Goal: Task Accomplishment & Management: Complete application form

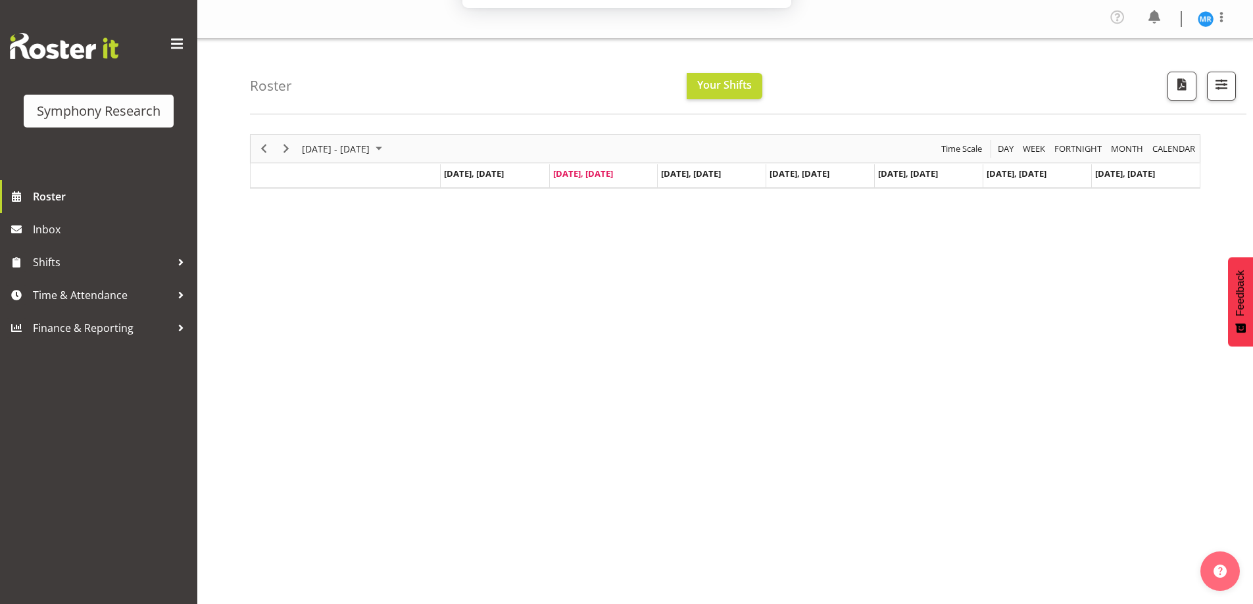
click at [658, 85] on button "Later" at bounding box center [654, 84] width 59 height 33
click at [645, 430] on div "[DATE] - [DATE] [DATE] Day Week Fortnight Month calendar Month Agenda Time Scal…" at bounding box center [751, 387] width 1003 height 526
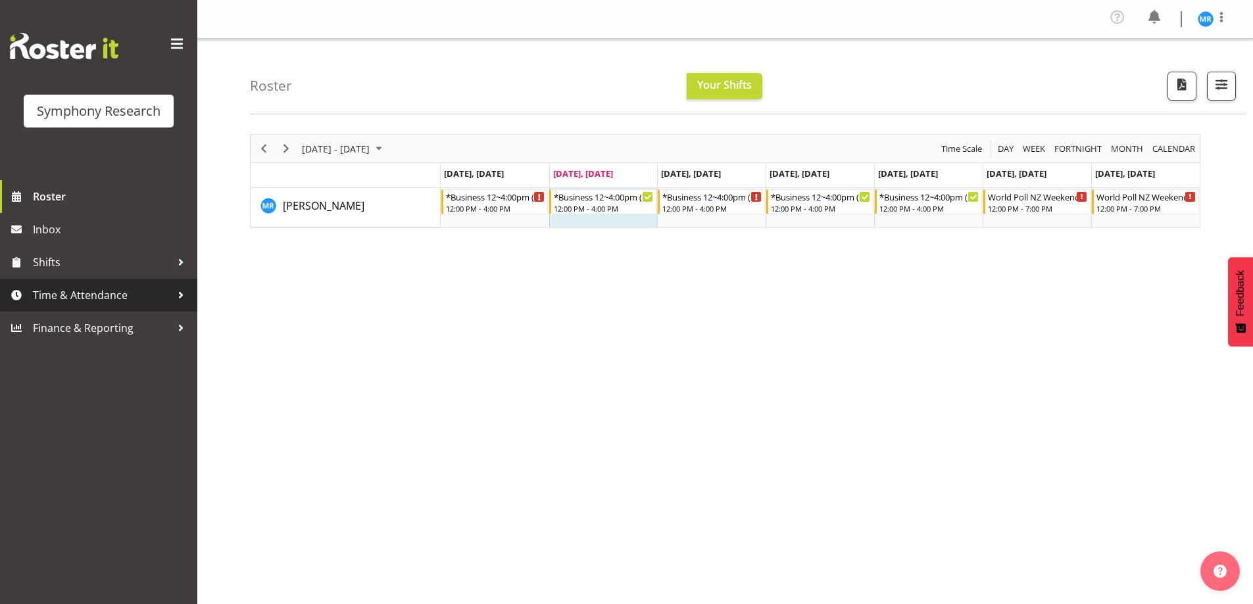
click at [157, 295] on span "Time & Attendance" at bounding box center [102, 295] width 138 height 20
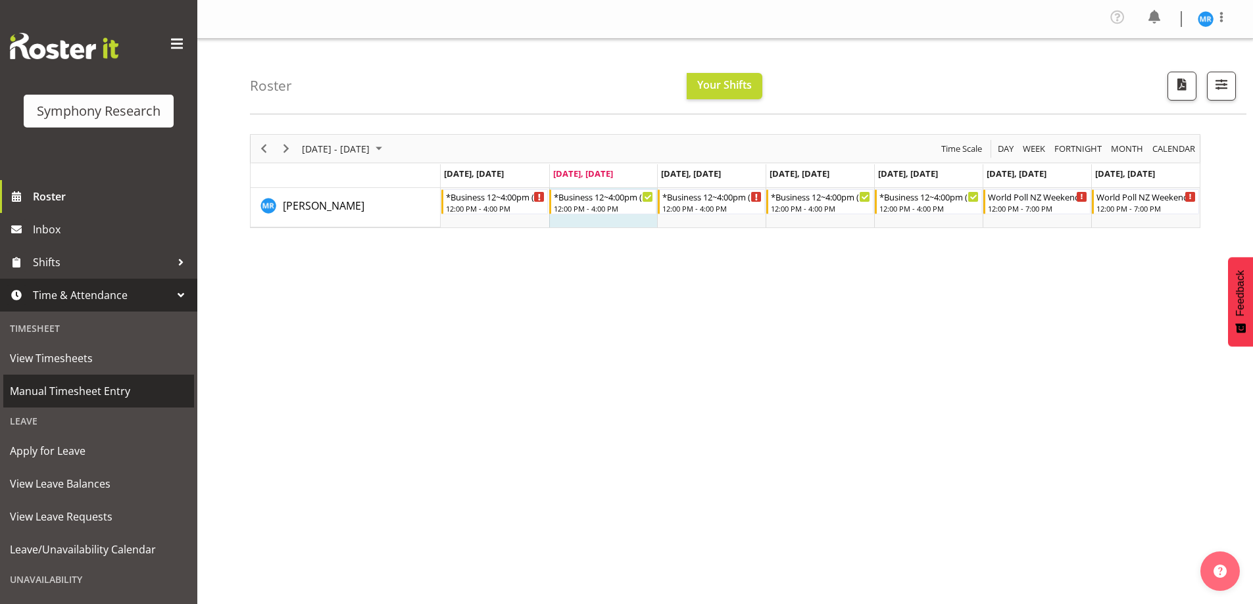
click at [121, 387] on span "Manual Timesheet Entry" at bounding box center [99, 391] width 178 height 20
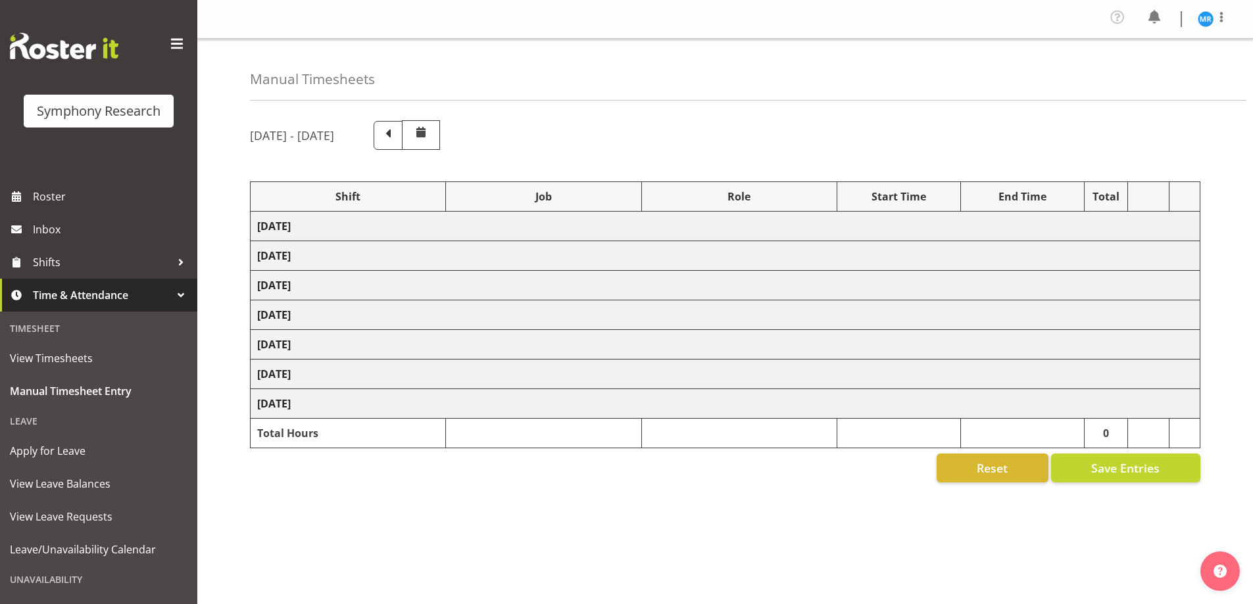
select select "81297"
select select "10587"
select select "81297"
select select "10587"
select select "47"
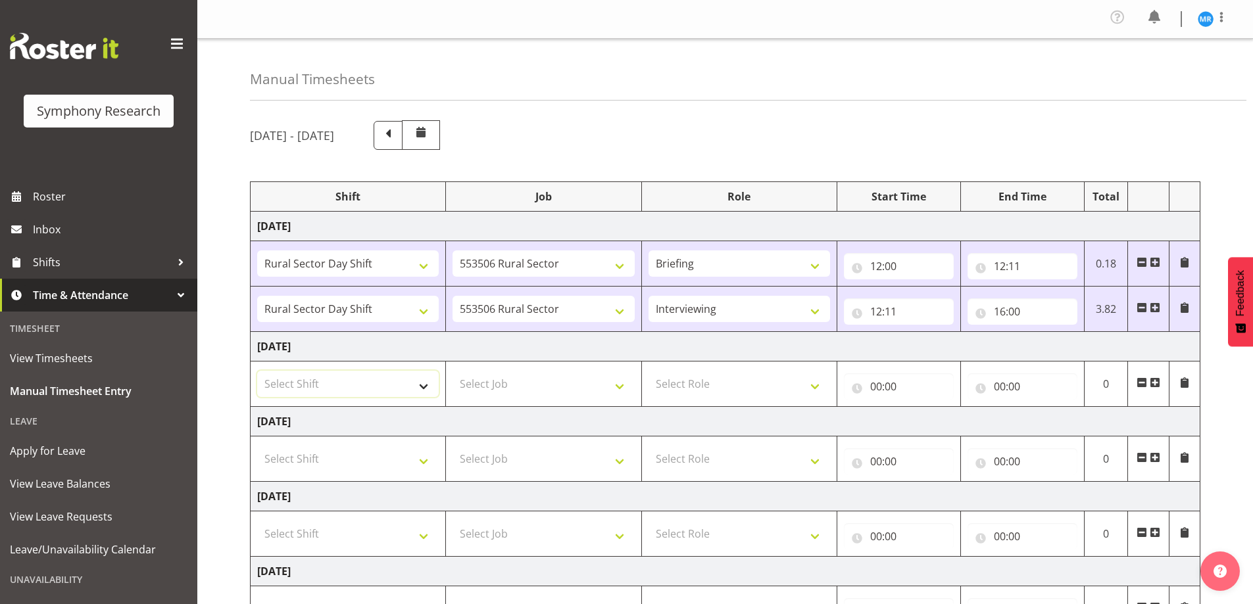
click at [427, 383] on select "Select Shift !!Weekend Residential (Roster IT Shift Label) *Business 9/10am ~ 4…" at bounding box center [347, 384] width 181 height 26
select select "81297"
click at [257, 371] on select "Select Shift !!Weekend Residential (Roster IT Shift Label) *Business 9/10am ~ 4…" at bounding box center [347, 384] width 181 height 26
click at [1160, 382] on span at bounding box center [1154, 382] width 11 height 11
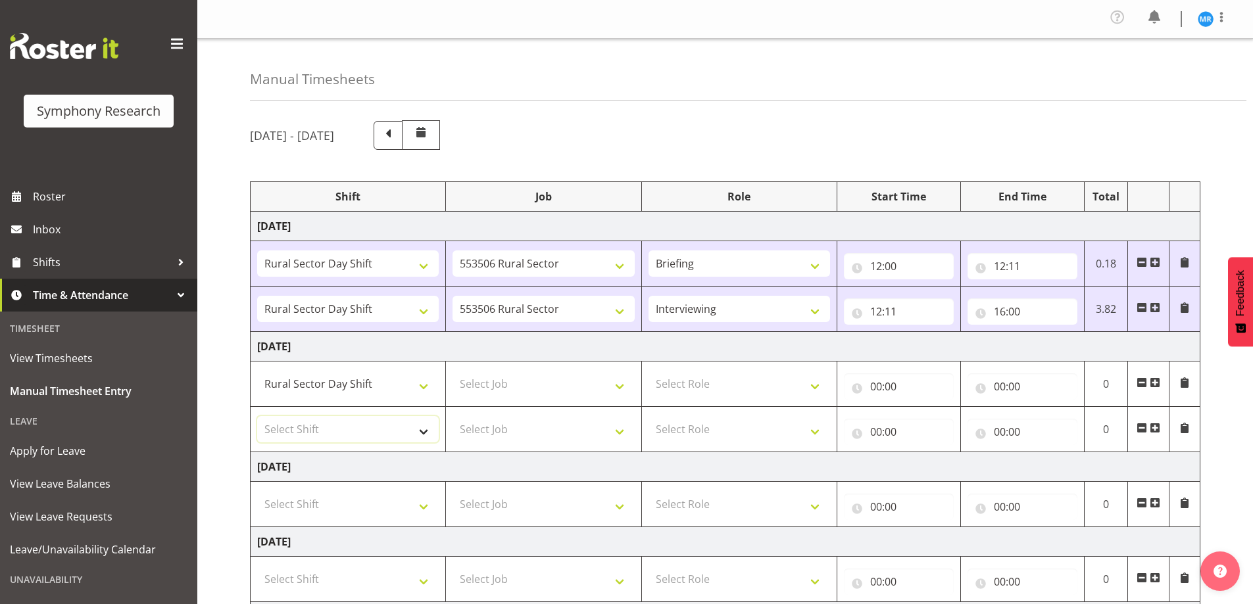
click at [428, 434] on select "Select Shift !!Weekend Residential (Roster IT Shift Label) *Business 9/10am ~ 4…" at bounding box center [347, 429] width 181 height 26
select select "81297"
click at [257, 416] on select "Select Shift !!Weekend Residential (Roster IT Shift Label) *Business 9/10am ~ 4…" at bounding box center [347, 429] width 181 height 26
click at [621, 381] on select "Select Job 550060 IF Admin 553492 World Poll Aus Wave 2 Main 2025 553493 World …" at bounding box center [542, 384] width 181 height 26
click at [782, 146] on div "September 8th - September 14th 2025" at bounding box center [725, 135] width 950 height 30
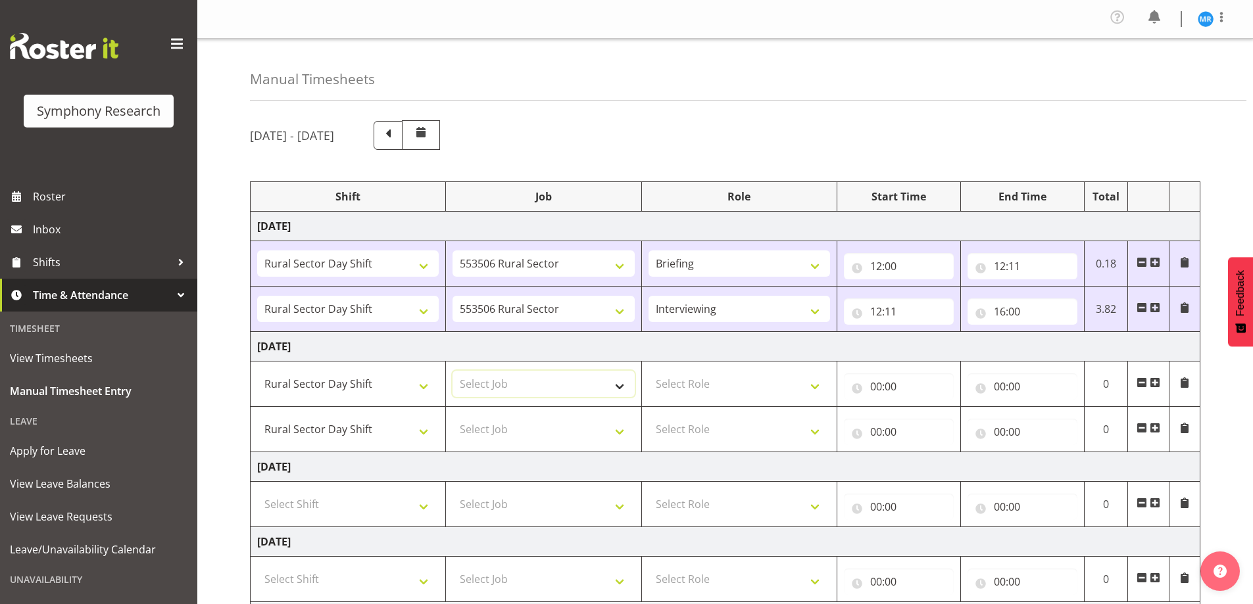
click at [623, 381] on select "Select Job 550060 IF Admin 553492 World Poll Aus Wave 2 Main 2025 553493 World …" at bounding box center [542, 384] width 181 height 26
select select "10587"
click at [452, 371] on select "Select Job 550060 IF Admin 553492 World Poll Aus Wave 2 Main 2025 553493 World …" at bounding box center [542, 384] width 181 height 26
click at [616, 437] on select "Select Job 550060 IF Admin 553492 World Poll Aus Wave 2 Main 2025 553493 World …" at bounding box center [542, 429] width 181 height 26
select select "10587"
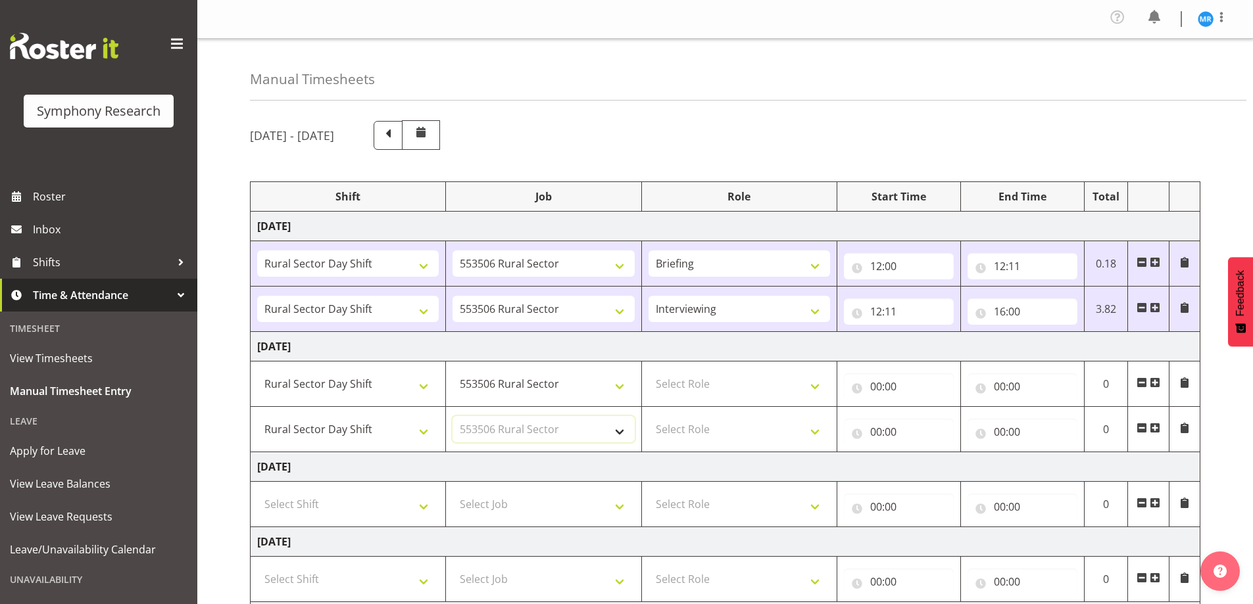
click at [452, 416] on select "Select Job 550060 IF Admin 553492 World Poll Aus Wave 2 Main 2025 553493 World …" at bounding box center [542, 429] width 181 height 26
click at [742, 384] on select "Select Role Briefing Interviewing" at bounding box center [738, 384] width 181 height 26
select select "297"
click at [648, 371] on select "Select Role Briefing Interviewing" at bounding box center [738, 384] width 181 height 26
click at [739, 429] on select "Select Role Briefing Interviewing" at bounding box center [738, 429] width 181 height 26
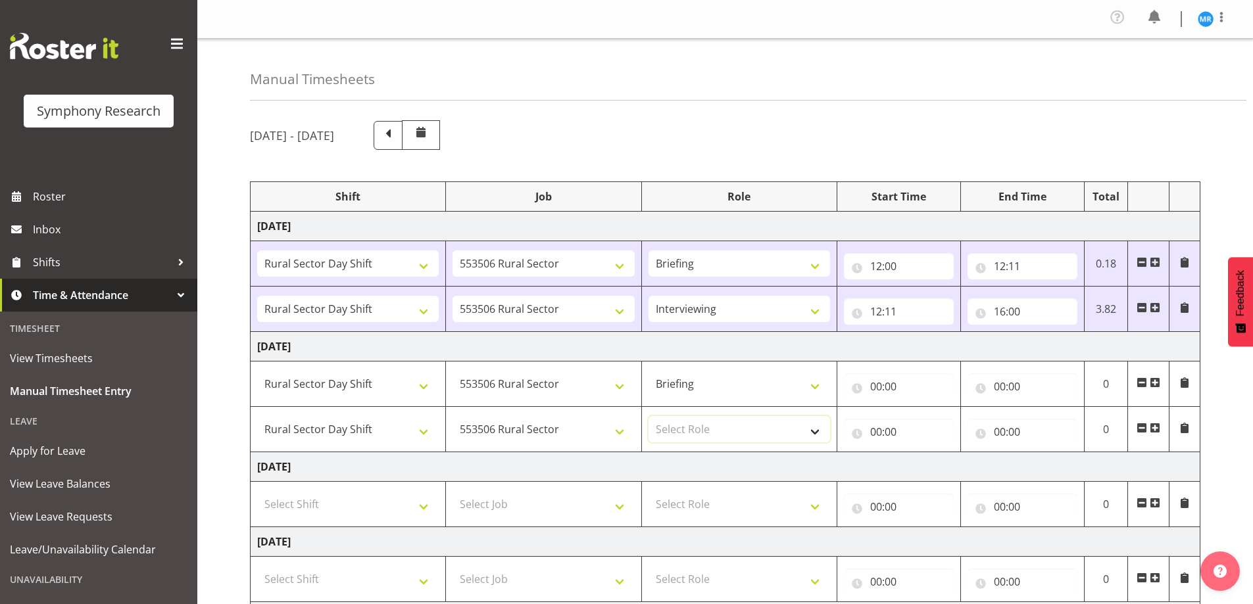
select select "47"
click at [648, 416] on select "Select Role Briefing Interviewing" at bounding box center [738, 429] width 181 height 26
click at [898, 387] on input "00:00" at bounding box center [899, 387] width 110 height 26
click at [931, 425] on select "00 01 02 03 04 05 06 07 08 09 10 11 12 13 14 15 16 17 18 19 20 21 22 23" at bounding box center [934, 421] width 30 height 26
select select "12"
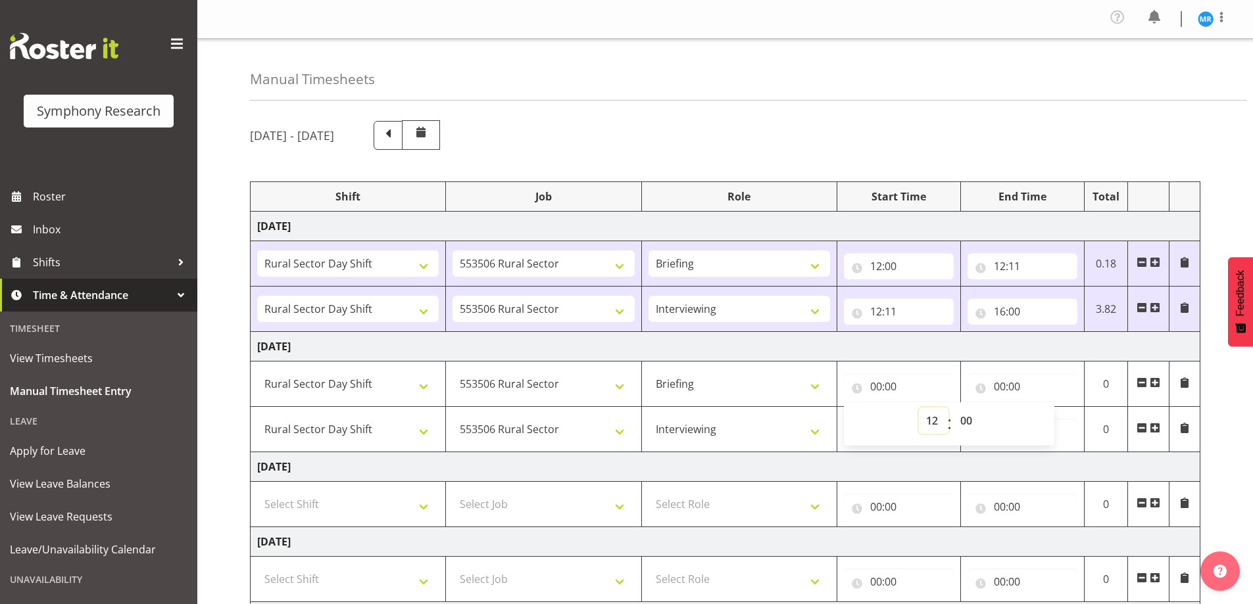
click at [919, 408] on select "00 01 02 03 04 05 06 07 08 09 10 11 12 13 14 15 16 17 18 19 20 21 22 23" at bounding box center [934, 421] width 30 height 26
type input "12:00"
click at [903, 122] on div "September 8th - September 14th 2025" at bounding box center [725, 135] width 950 height 30
click at [1003, 433] on input "00:00" at bounding box center [1022, 432] width 110 height 26
click at [1049, 471] on select "00 01 02 03 04 05 06 07 08 09 10 11 12 13 14 15 16 17 18 19 20 21 22 23" at bounding box center [1057, 466] width 30 height 26
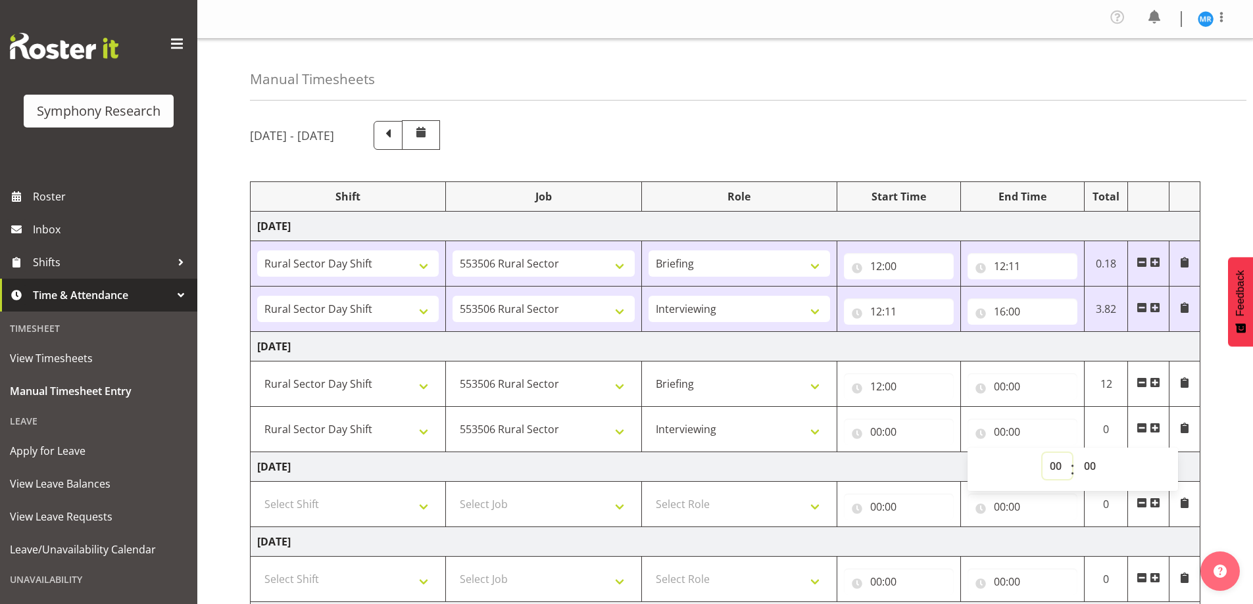
select select "16"
click at [1042, 453] on select "00 01 02 03 04 05 06 07 08 09 10 11 12 13 14 15 16 17 18 19 20 21 22 23" at bounding box center [1057, 466] width 30 height 26
type input "16:00"
click at [839, 125] on div "September 8th - September 14th 2025" at bounding box center [725, 135] width 950 height 30
click at [1055, 96] on div "Manual Timesheets" at bounding box center [748, 70] width 996 height 62
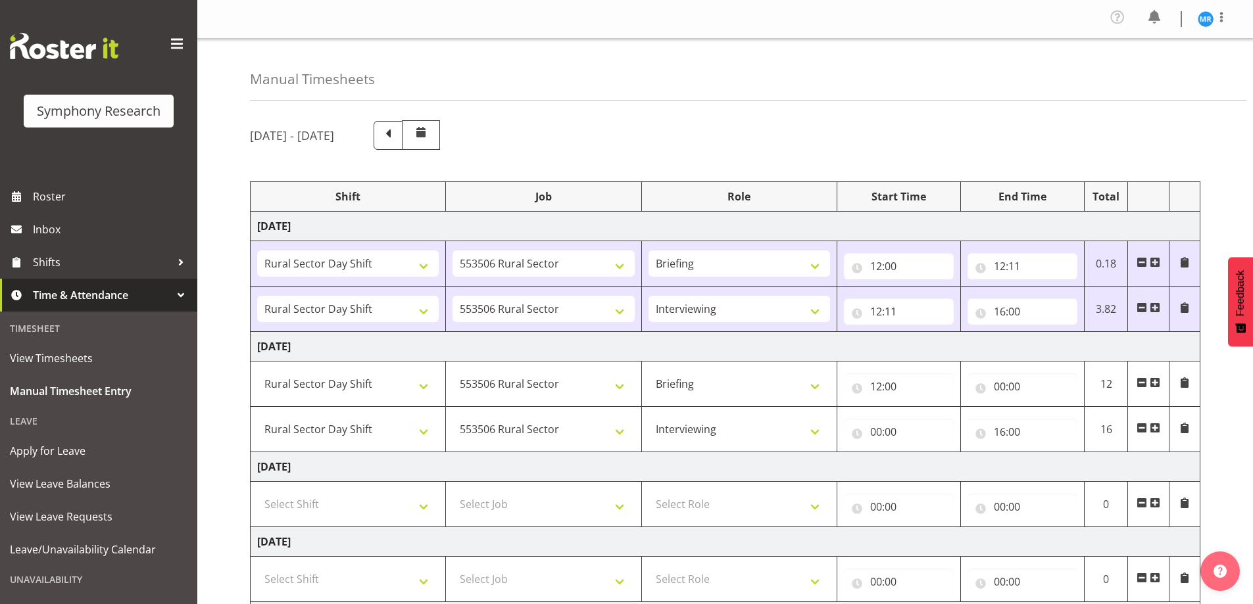
click at [1060, 68] on div "Manual Timesheets" at bounding box center [748, 70] width 996 height 62
click at [1015, 391] on input "00:00" at bounding box center [1022, 387] width 110 height 26
click at [1052, 427] on select "00 01 02 03 04 05 06 07 08 09 10 11 12 13 14 15 16 17 18 19 20 21 22 23" at bounding box center [1057, 421] width 30 height 26
select select "12"
click at [1042, 408] on select "00 01 02 03 04 05 06 07 08 09 10 11 12 13 14 15 16 17 18 19 20 21 22 23" at bounding box center [1057, 421] width 30 height 26
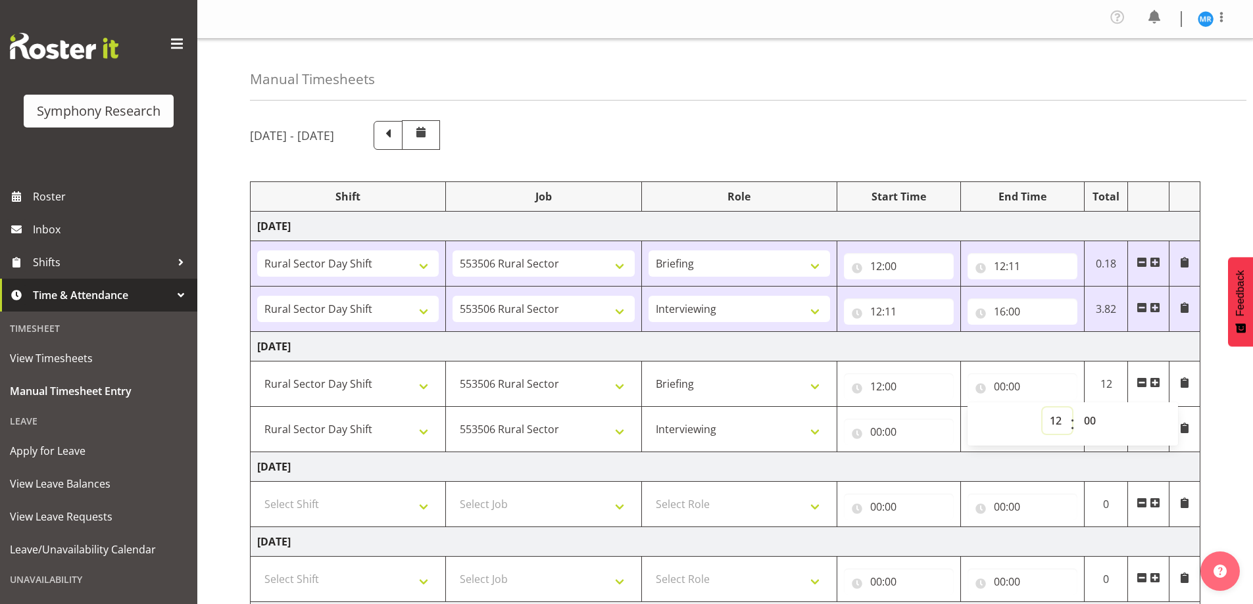
type input "12:00"
click at [1018, 389] on input "12:00" at bounding box center [1022, 387] width 110 height 26
click at [1019, 383] on input "12:00" at bounding box center [1022, 387] width 110 height 26
click at [1093, 418] on select "00 01 02 03 04 05 06 07 08 09 10 11 12 13 14 15 16 17 18 19 20 21 22 23 24 25 2…" at bounding box center [1091, 421] width 30 height 26
select select "8"
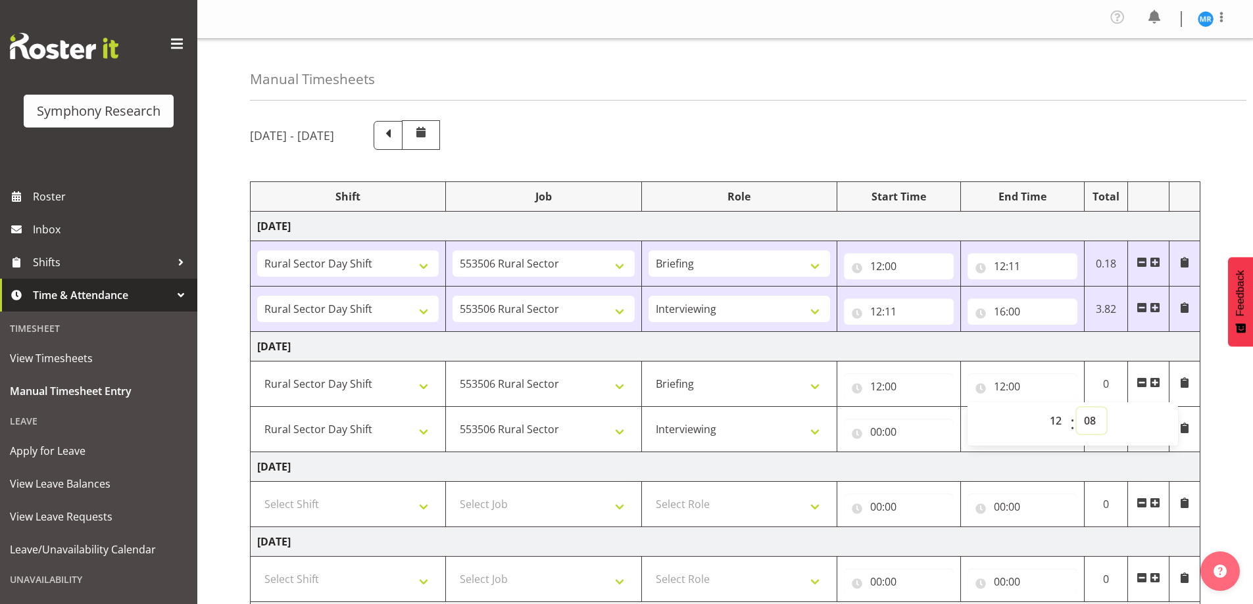
click at [1076, 408] on select "00 01 02 03 04 05 06 07 08 09 10 11 12 13 14 15 16 17 18 19 20 21 22 23 24 25 2…" at bounding box center [1091, 421] width 30 height 26
type input "12:08"
click at [900, 430] on input "00:00" at bounding box center [899, 432] width 110 height 26
click at [934, 469] on select "00 01 02 03 04 05 06 07 08 09 10 11 12 13 14 15 16 17 18 19 20 21 22 23" at bounding box center [934, 466] width 30 height 26
select select "12"
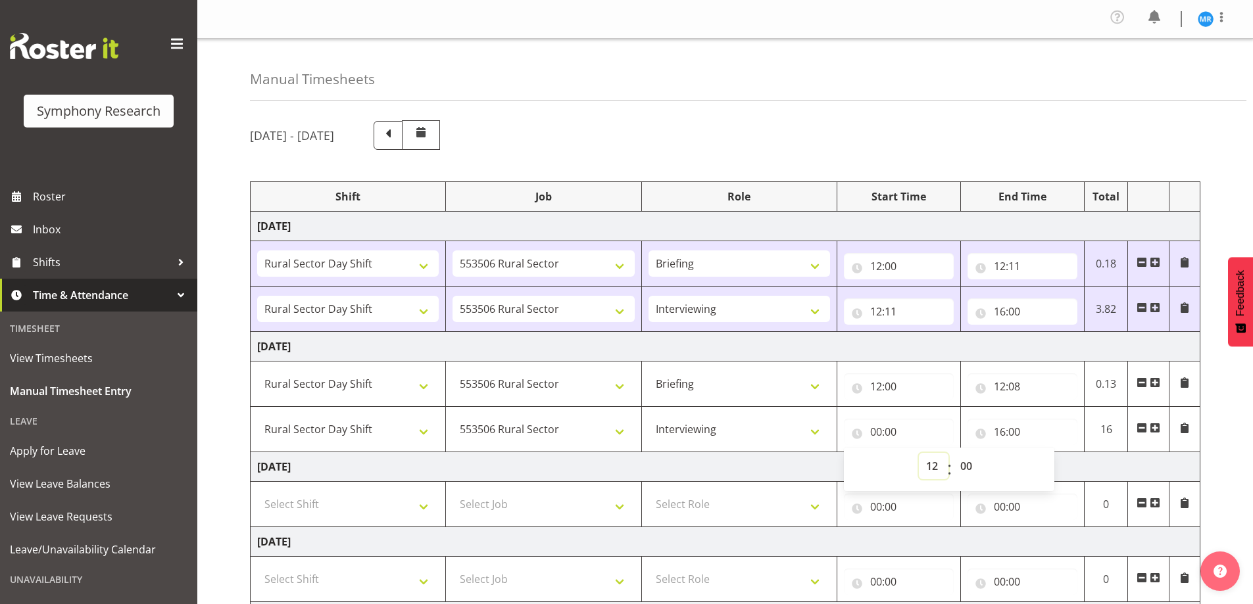
click at [919, 453] on select "00 01 02 03 04 05 06 07 08 09 10 11 12 13 14 15 16 17 18 19 20 21 22 23" at bounding box center [934, 466] width 30 height 26
type input "12:00"
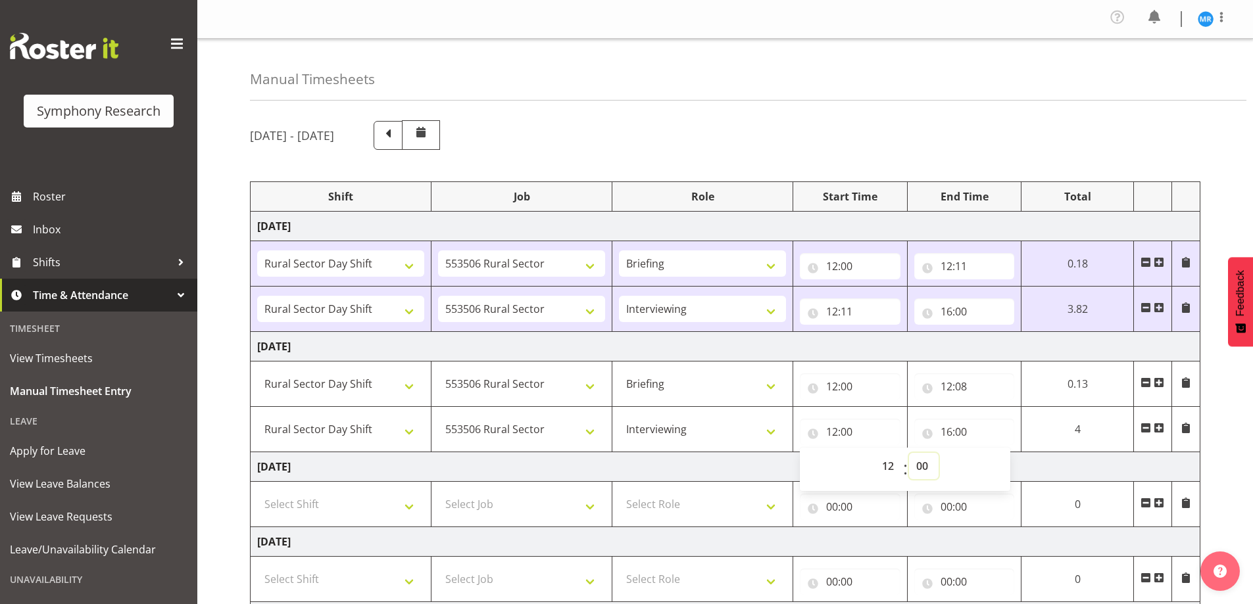
click at [927, 468] on select "00 01 02 03 04 05 06 07 08 09 10 11 12 13 14 15 16 17 18 19 20 21 22 23 24 25 2…" at bounding box center [924, 466] width 30 height 26
select select "8"
click at [938, 453] on select "00 01 02 03 04 05 06 07 08 09 10 11 12 13 14 15 16 17 18 19 20 21 22 23 24 25 2…" at bounding box center [924, 466] width 30 height 26
type input "12:08"
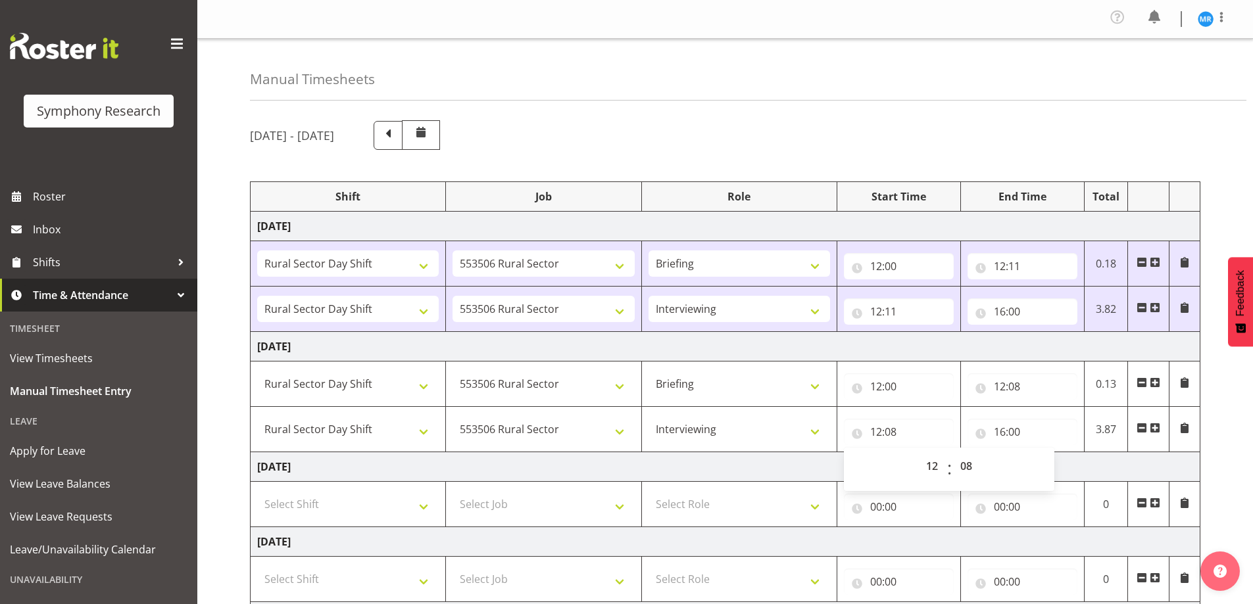
click at [1242, 454] on div "September 8th - September 14th 2025 Shift Job Role Start Time End Time Total Mo…" at bounding box center [751, 505] width 1003 height 790
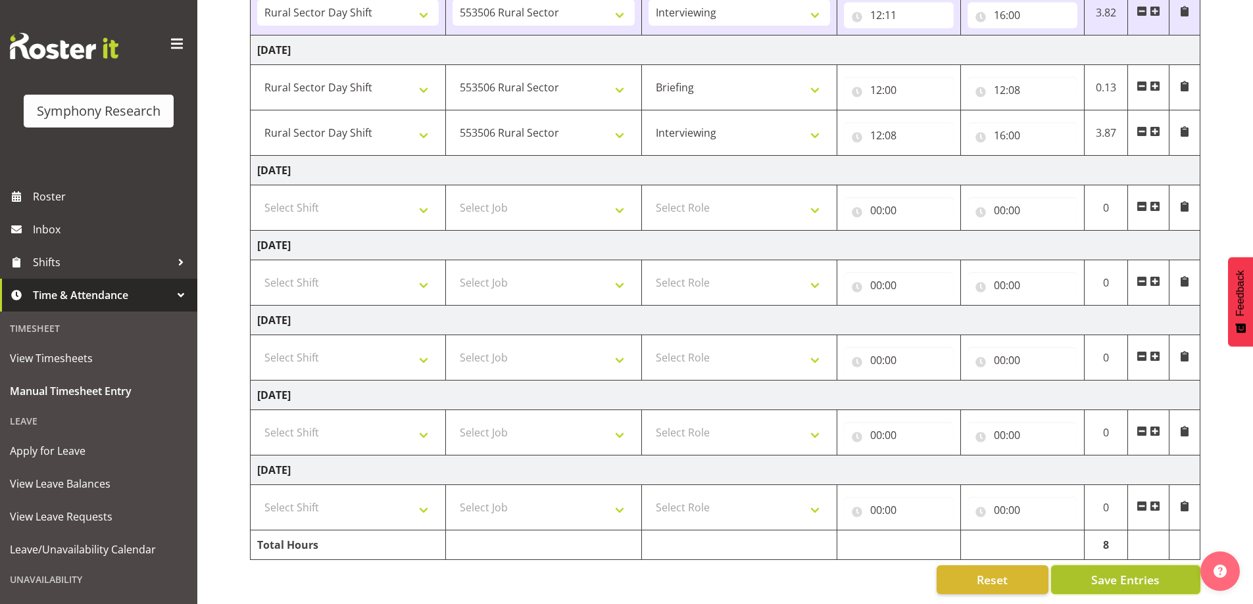
click at [1128, 573] on span "Save Entries" at bounding box center [1125, 579] width 68 height 17
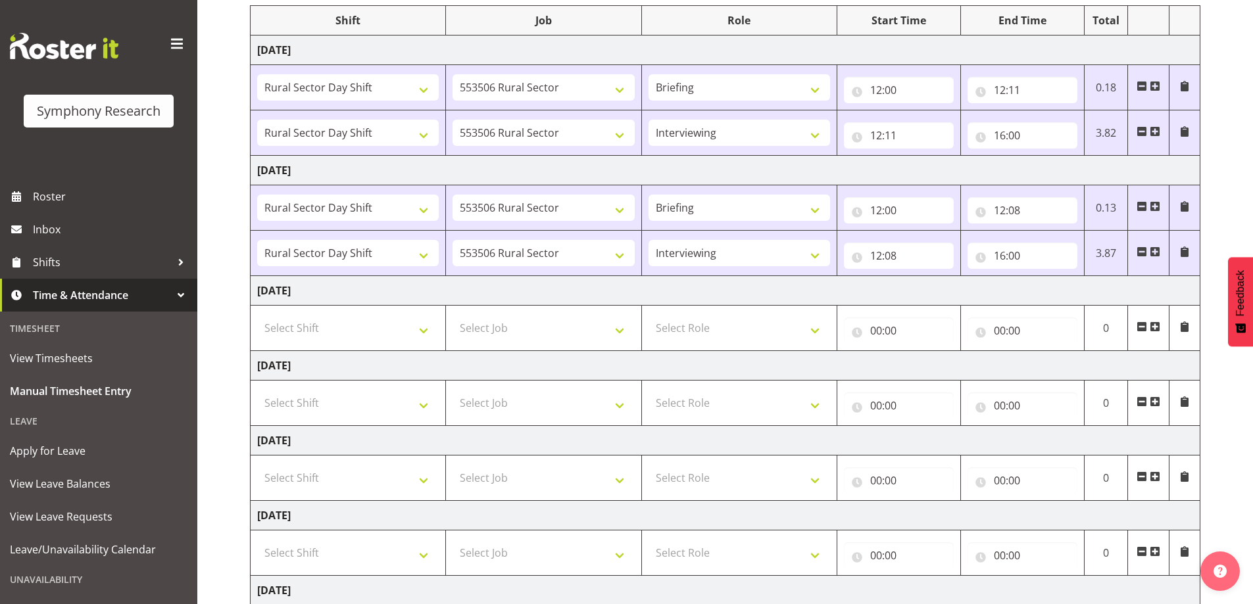
scroll to position [175, 0]
